Goal: Transaction & Acquisition: Purchase product/service

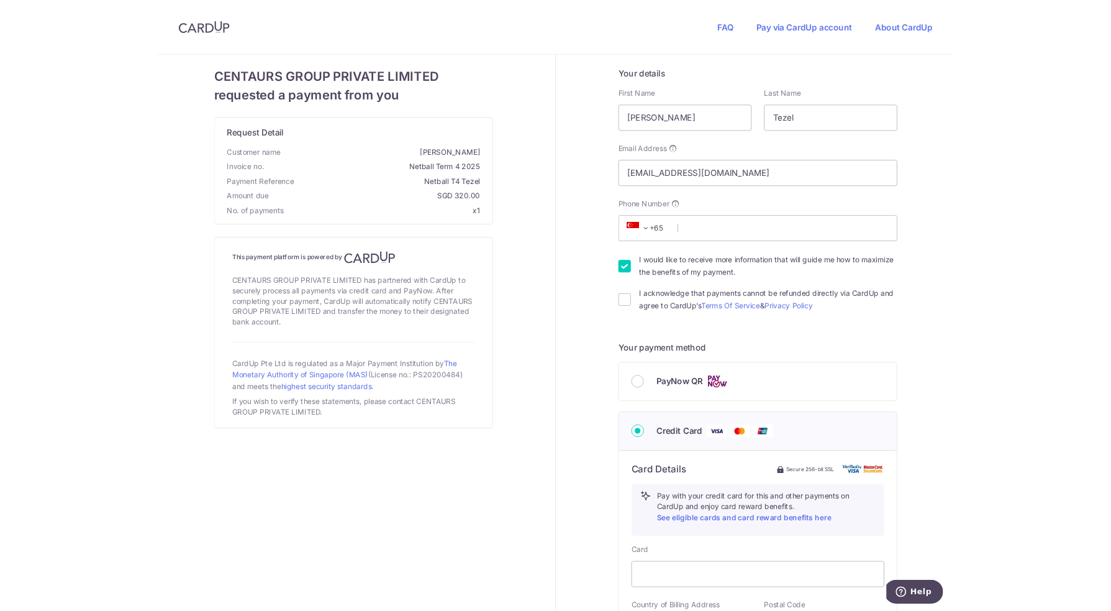
scroll to position [26, 0]
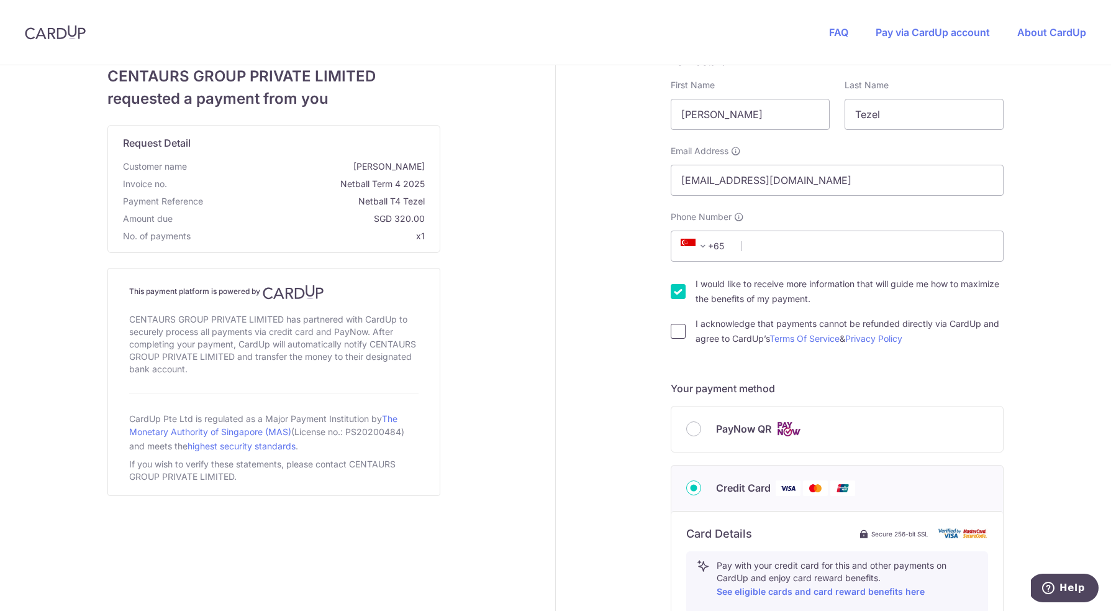
click at [679, 336] on input "I acknowledge that payments cannot be refunded directly via CardUp and agree to…" at bounding box center [678, 331] width 15 height 15
checkbox input "true"
click at [949, 25] on div "FAQ Pay via CardUp account About CardUp" at bounding box center [957, 32] width 307 height 65
click at [934, 30] on link "Pay via CardUp account" at bounding box center [933, 32] width 114 height 12
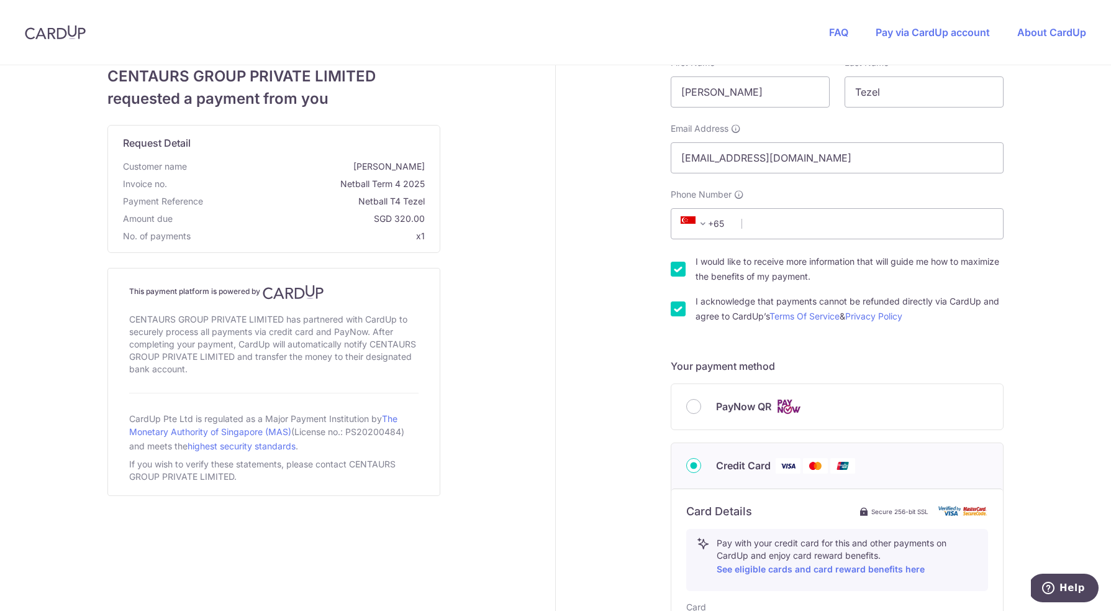
scroll to position [50, 0]
click at [682, 404] on div "PayNow QR" at bounding box center [837, 404] width 332 height 45
click at [693, 404] on input "PayNow QR" at bounding box center [693, 404] width 15 height 15
radio input "true"
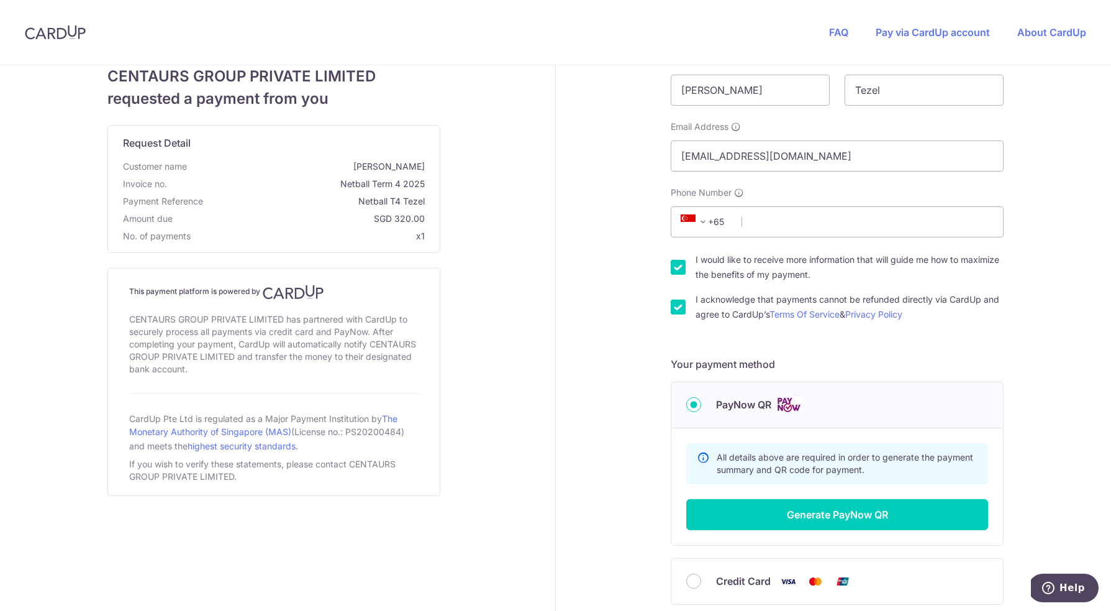
scroll to position [145, 0]
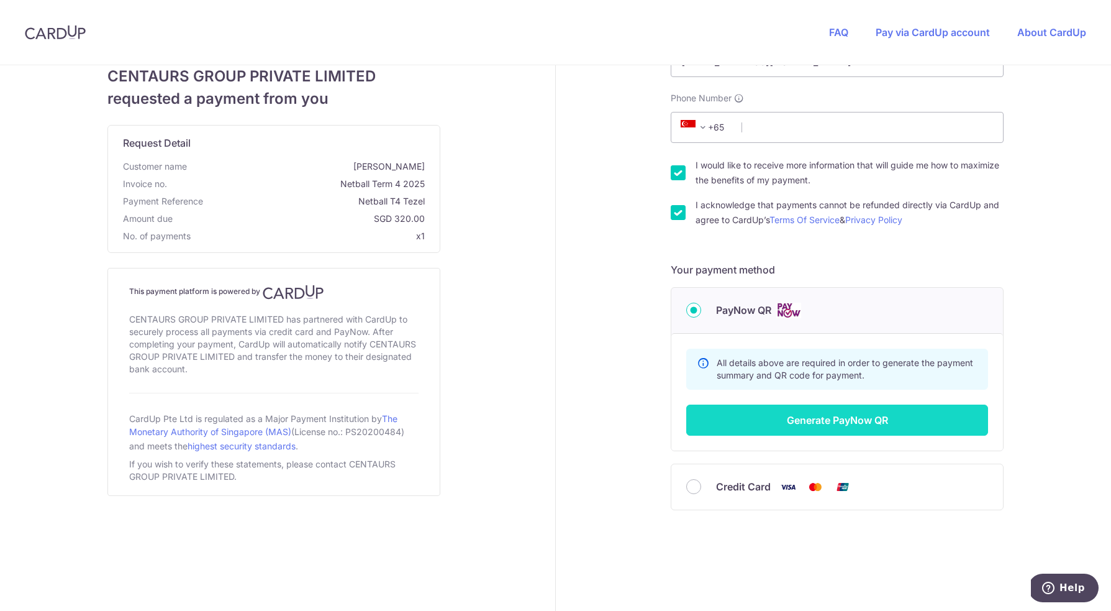
click at [829, 420] on button "Generate PayNow QR" at bounding box center [837, 419] width 302 height 31
type input "92990647"
click at [842, 417] on button "Generate PayNow QR" at bounding box center [837, 419] width 302 height 31
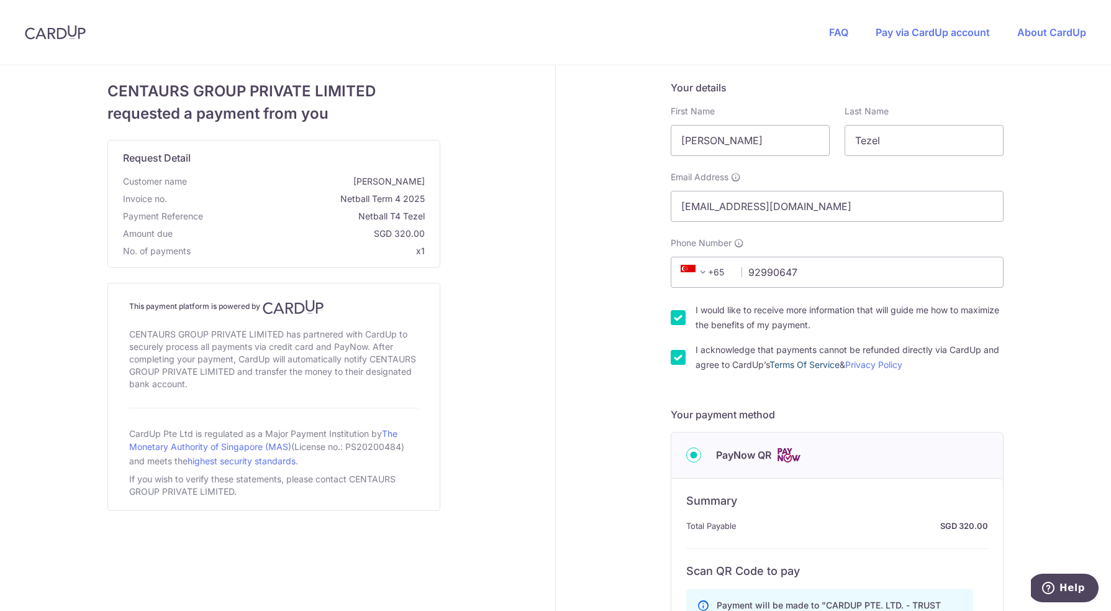
scroll to position [0, 0]
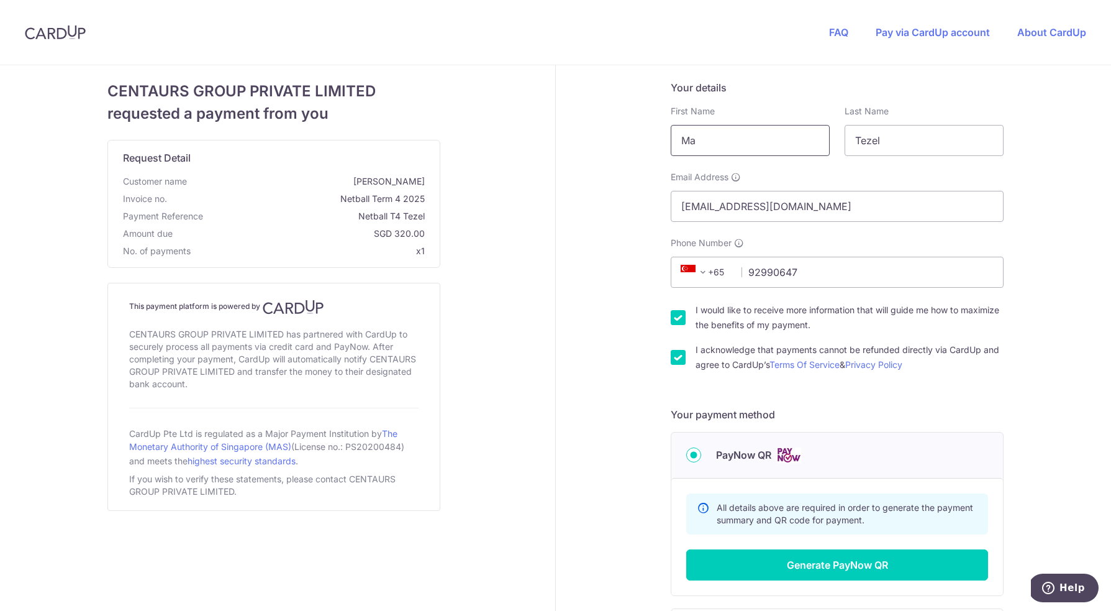
type input "M"
type input "Orcun"
click at [949, 411] on h5 "Your payment method" at bounding box center [837, 414] width 333 height 15
click at [854, 570] on button "Generate PayNow QR" at bounding box center [837, 564] width 302 height 31
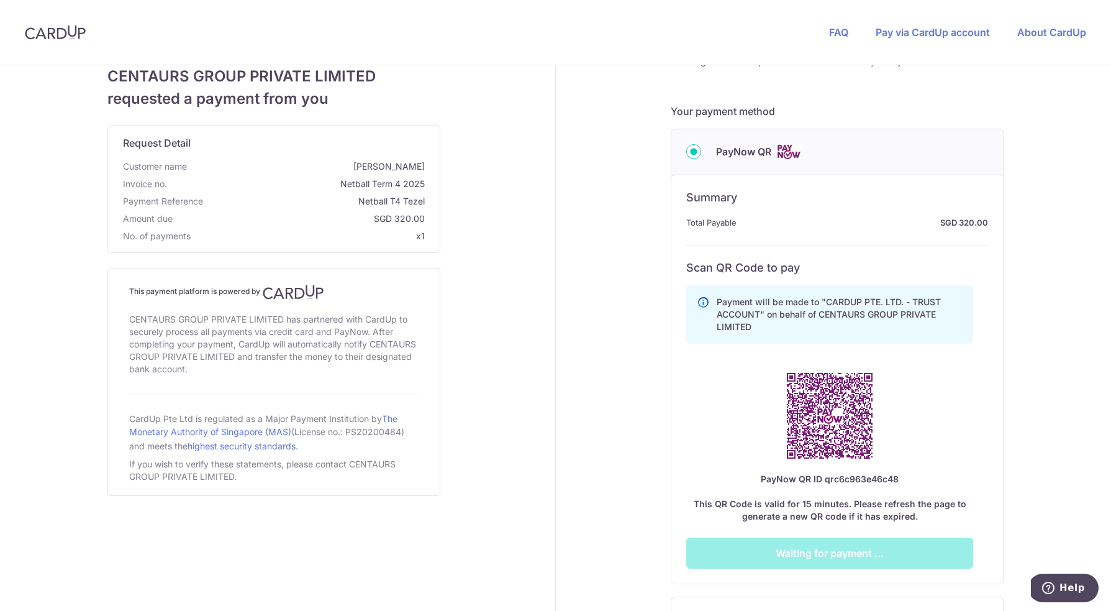
scroll to position [304, 0]
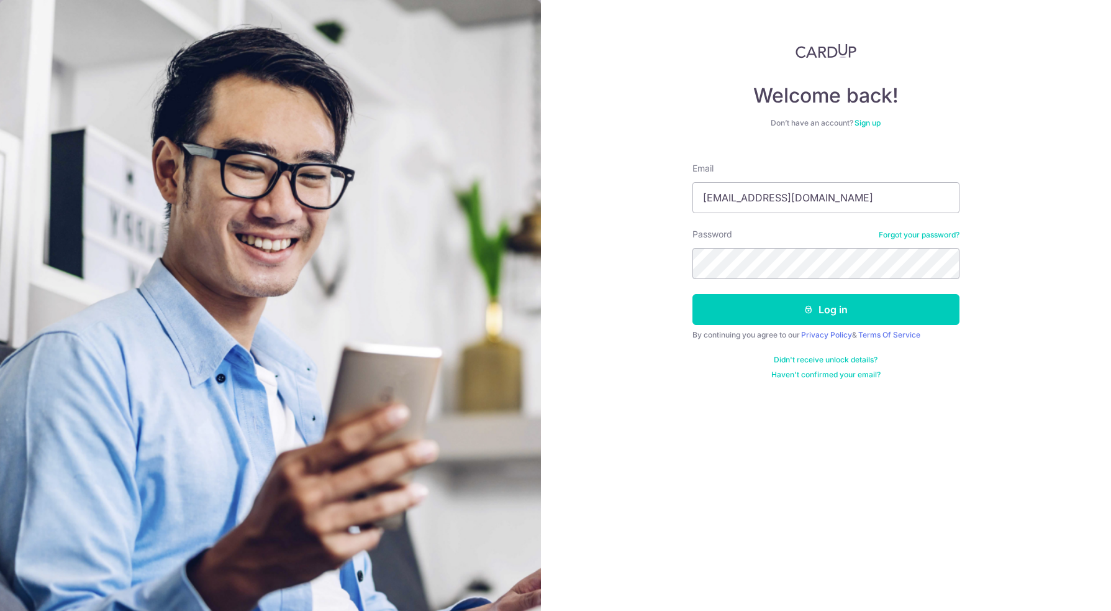
type input "otezel@mac.com"
click at [825, 309] on button "Log in" at bounding box center [826, 309] width 267 height 31
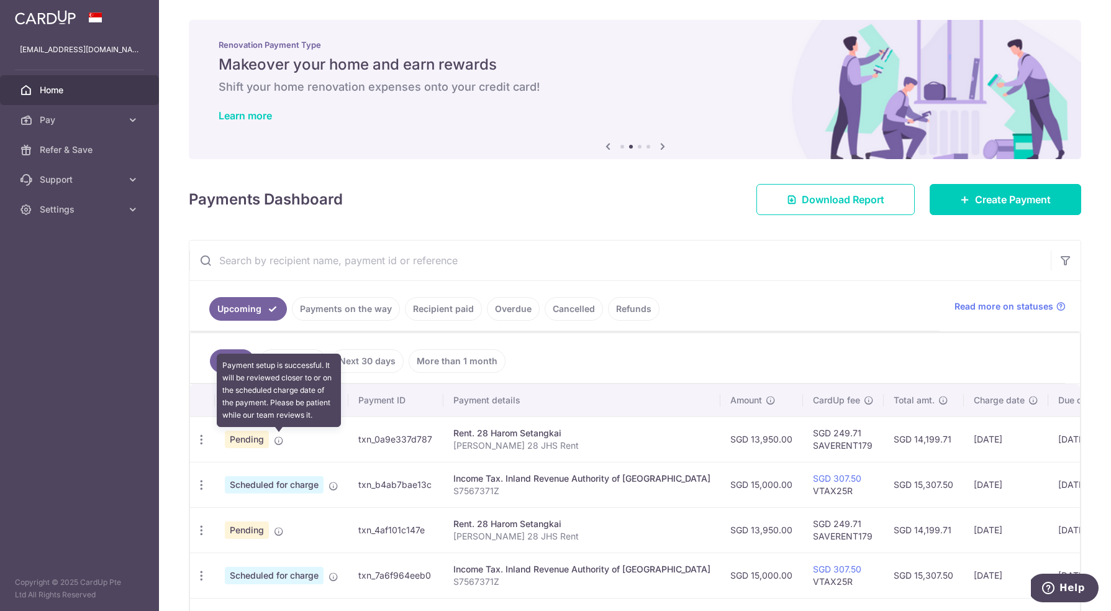
click at [281, 443] on icon at bounding box center [279, 440] width 10 height 10
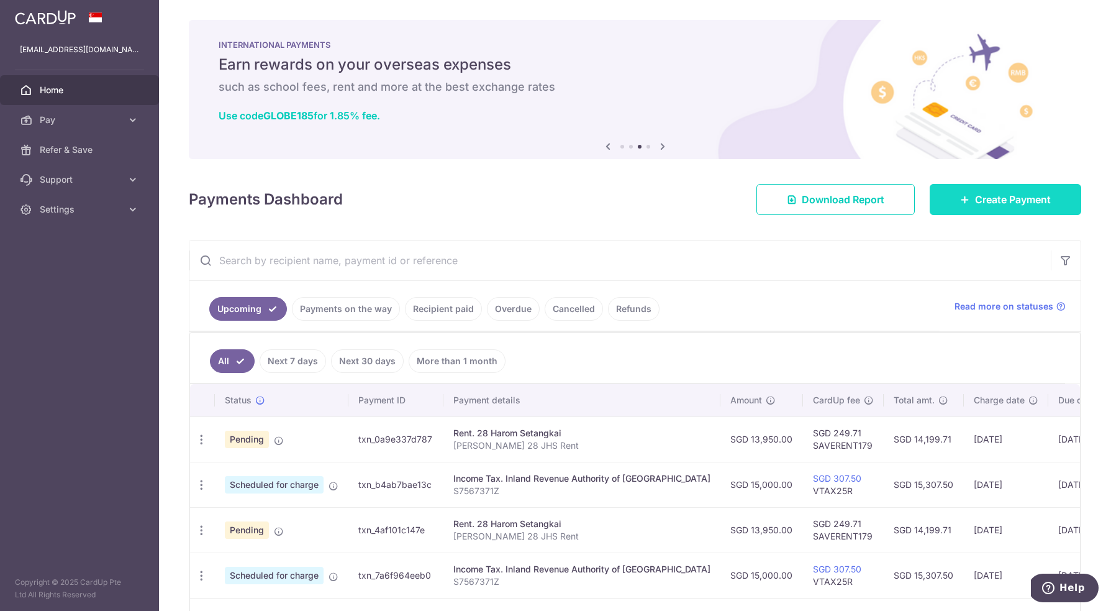
click at [979, 204] on span "Create Payment" at bounding box center [1013, 199] width 76 height 15
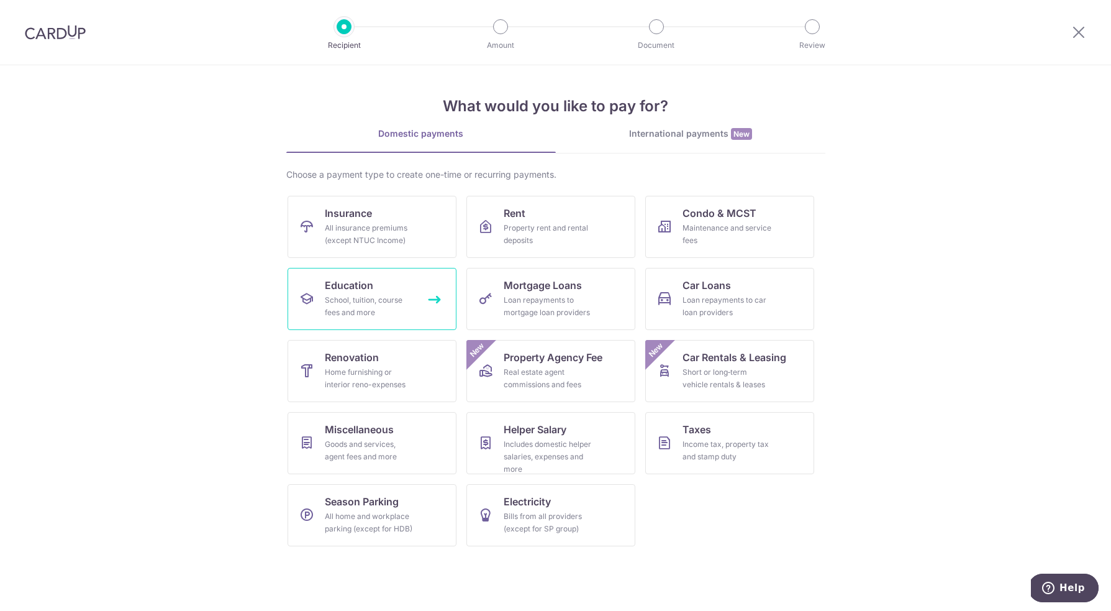
click at [372, 298] on div "School, tuition, course fees and more" at bounding box center [369, 306] width 89 height 25
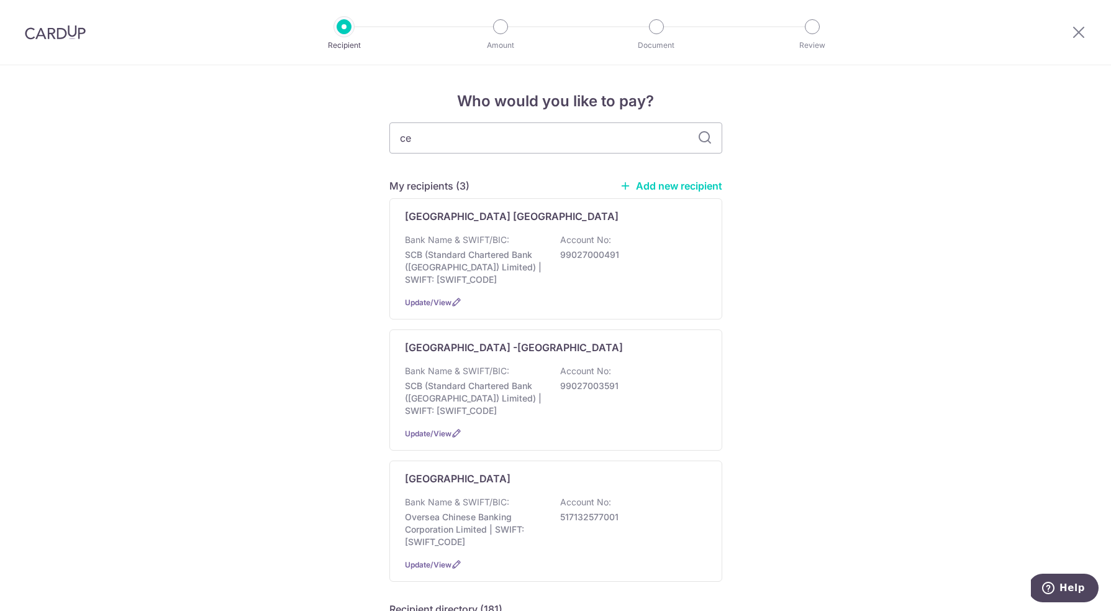
type input "cen"
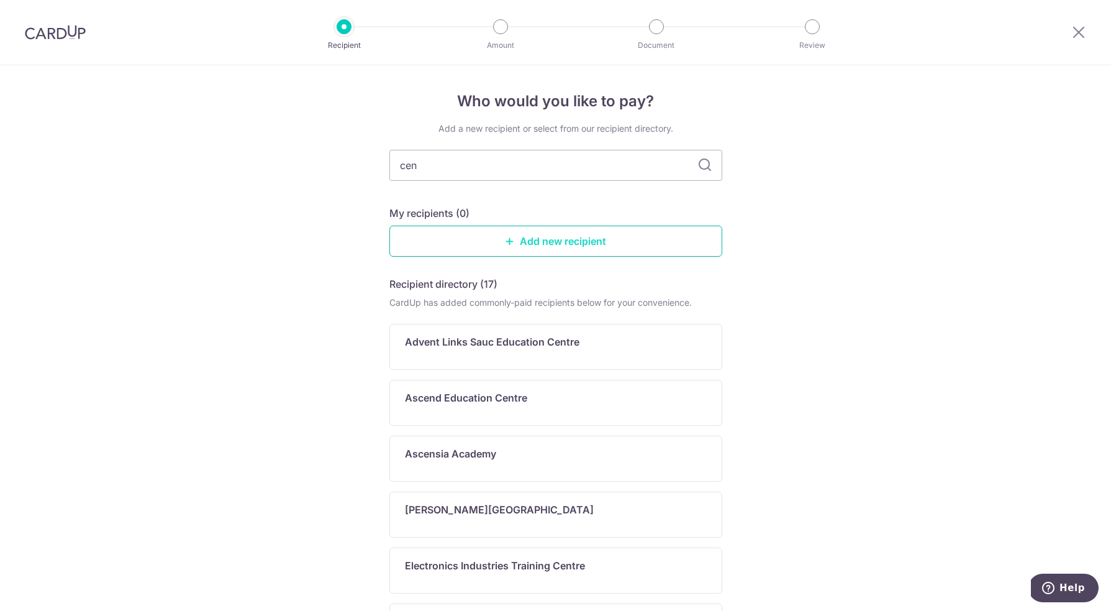
click at [552, 237] on link "Add new recipient" at bounding box center [555, 240] width 333 height 31
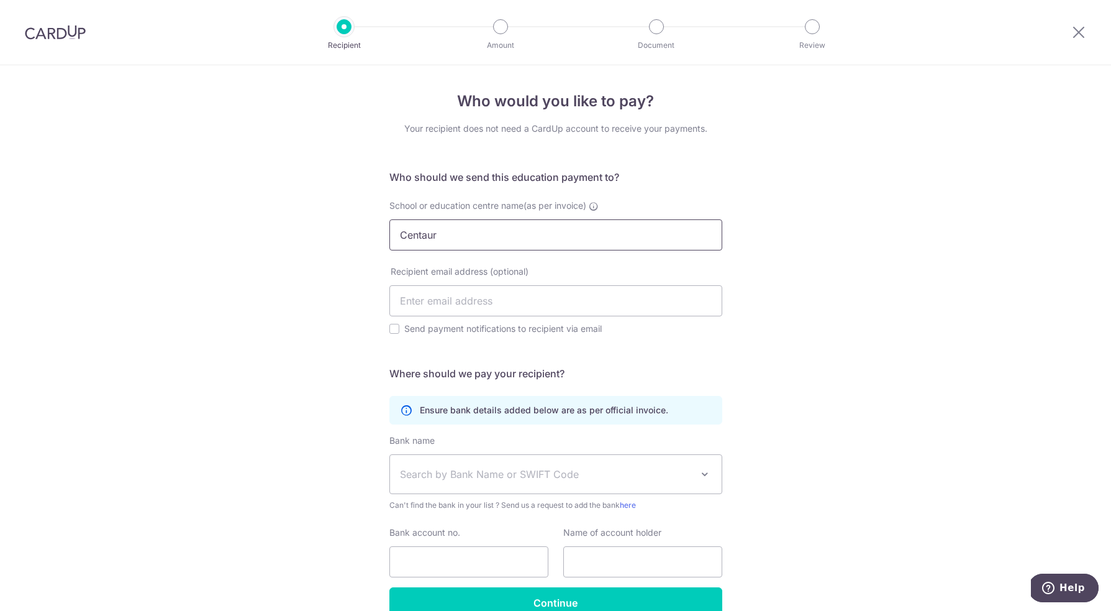
type input "Centaurs"
